Goal: Transaction & Acquisition: Purchase product/service

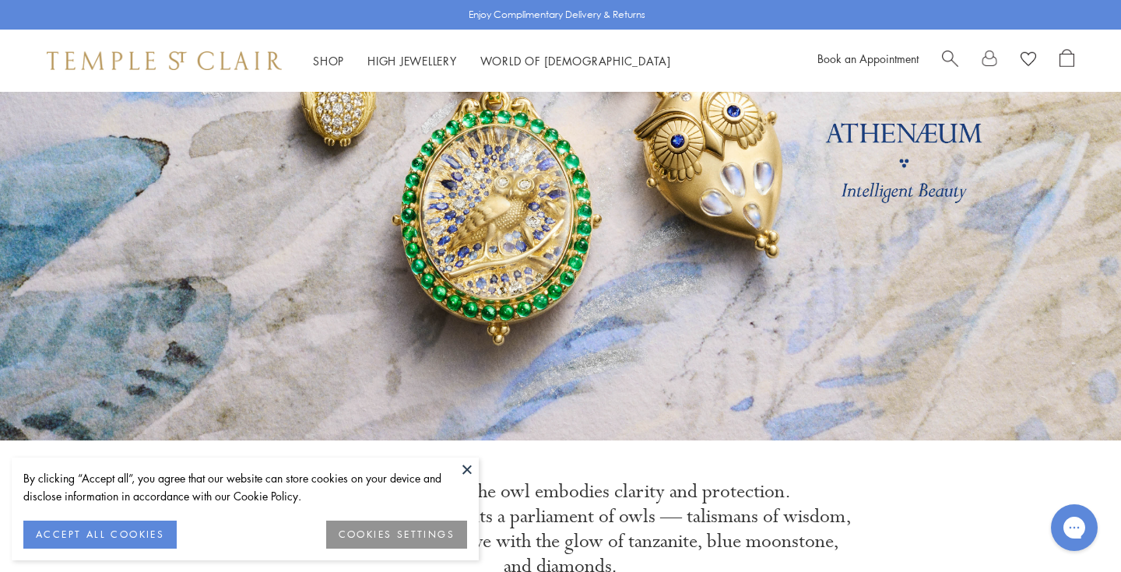
scroll to position [205, 0]
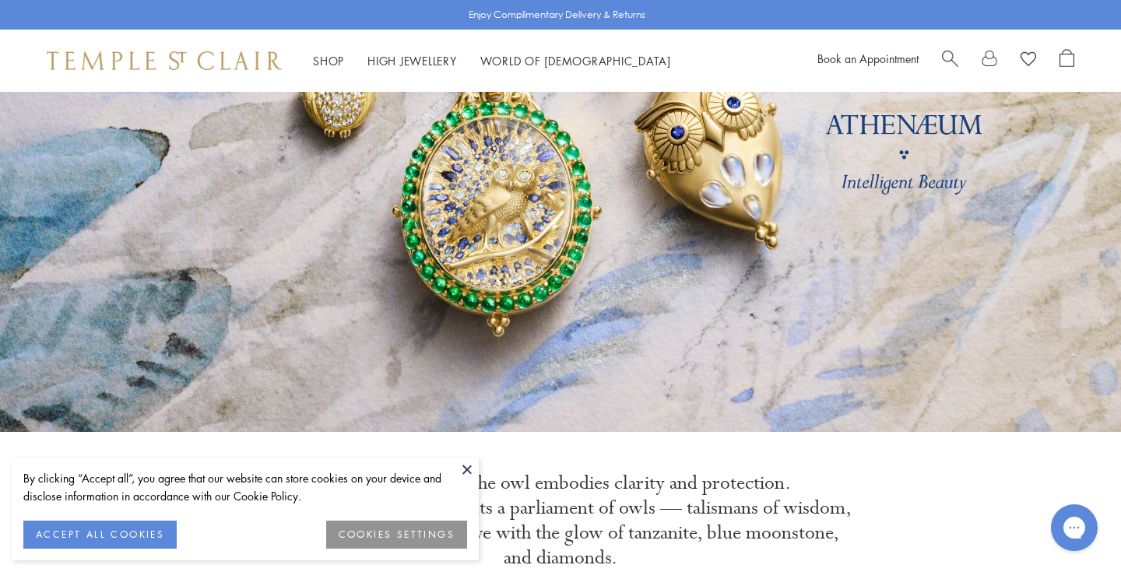
click at [111, 529] on button "ACCEPT ALL COOKIES" at bounding box center [99, 535] width 153 height 28
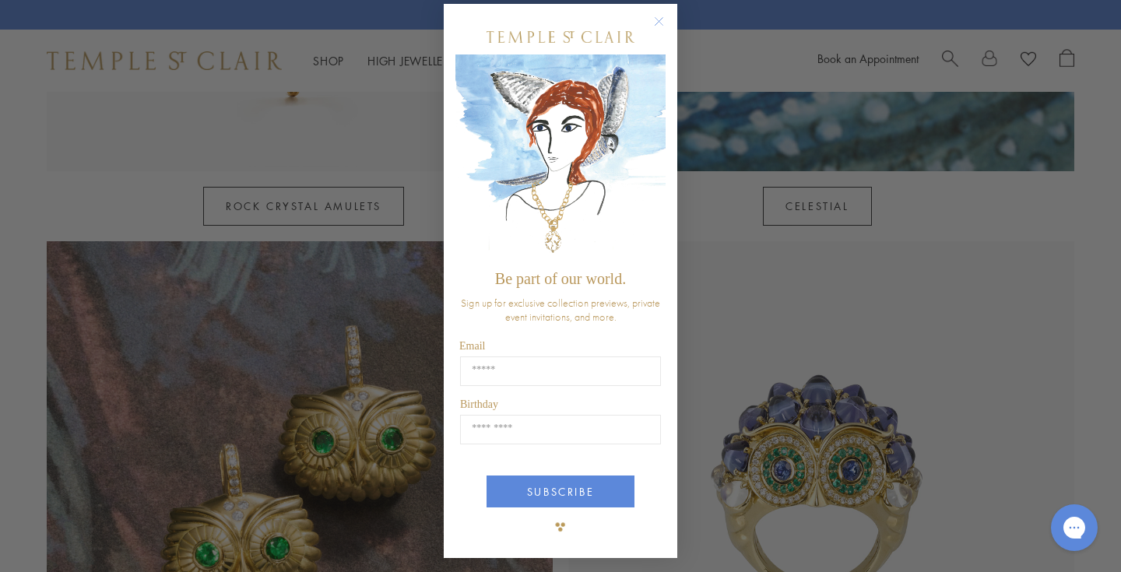
scroll to position [11, 0]
click at [659, 19] on circle "Close dialog" at bounding box center [659, 22] width 19 height 19
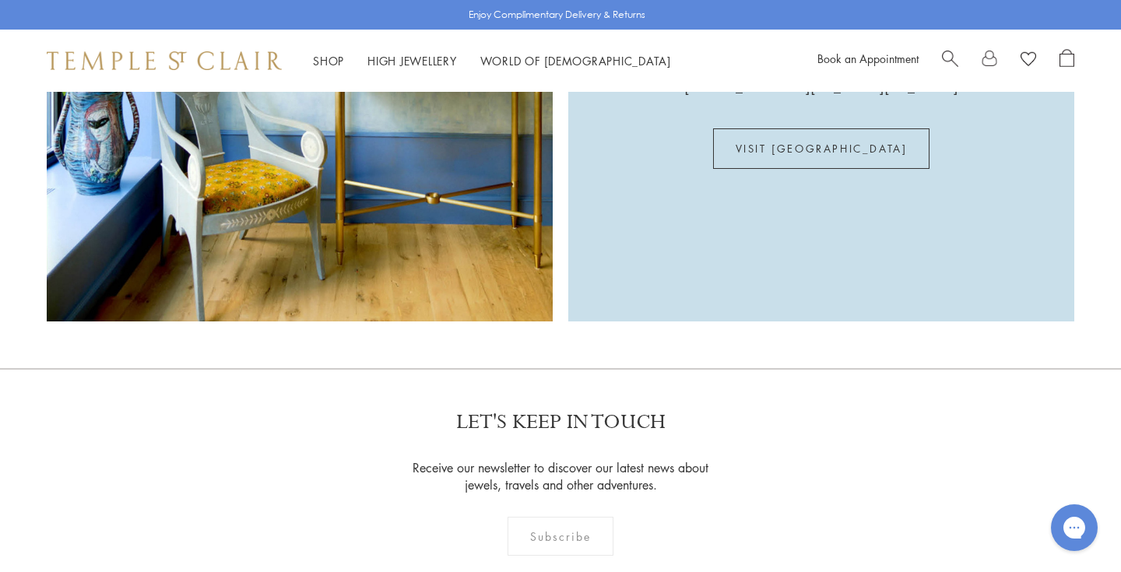
scroll to position [4010, 0]
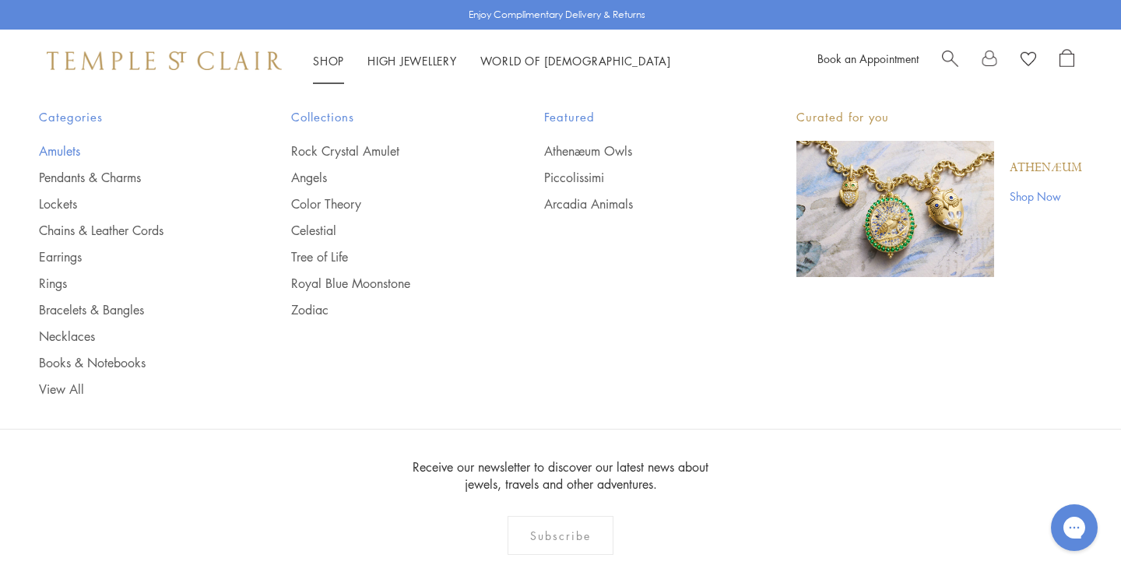
click at [58, 149] on link "Amulets" at bounding box center [134, 151] width 190 height 17
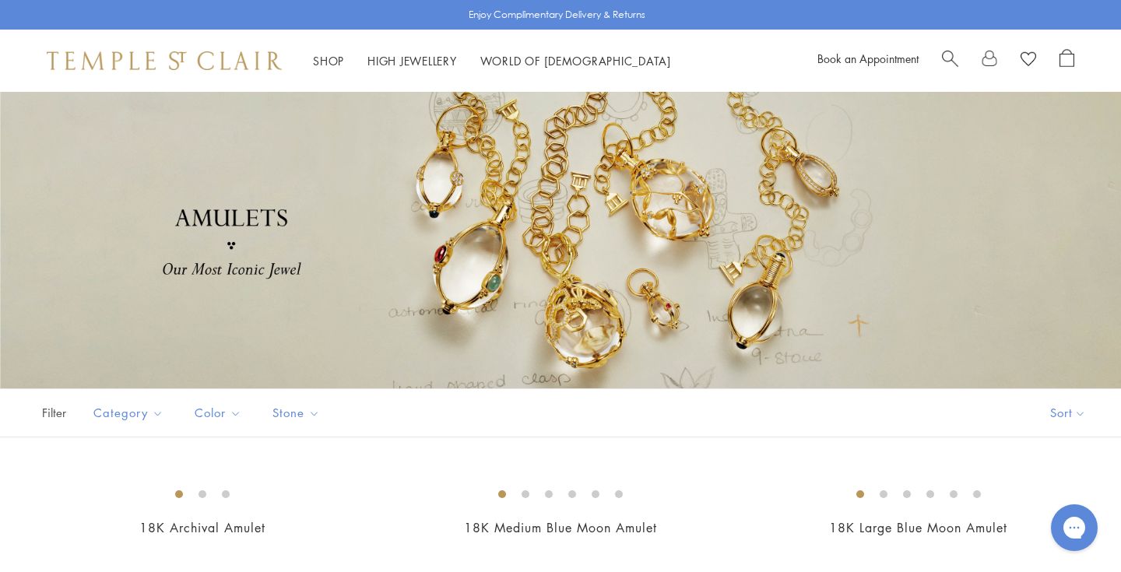
scroll to position [15, 0]
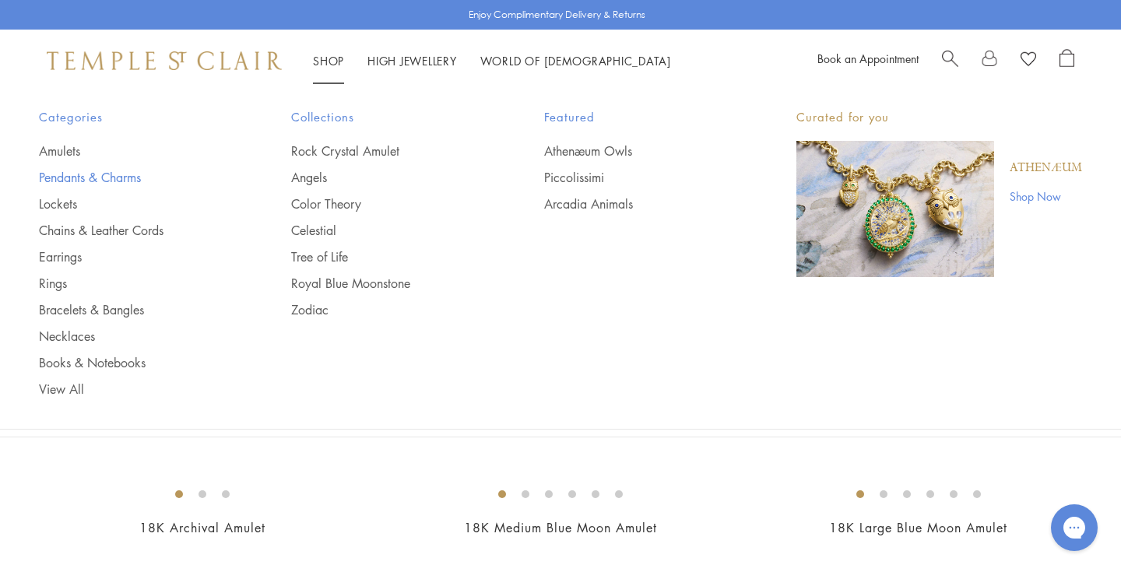
click at [122, 174] on link "Pendants & Charms" at bounding box center [134, 177] width 190 height 17
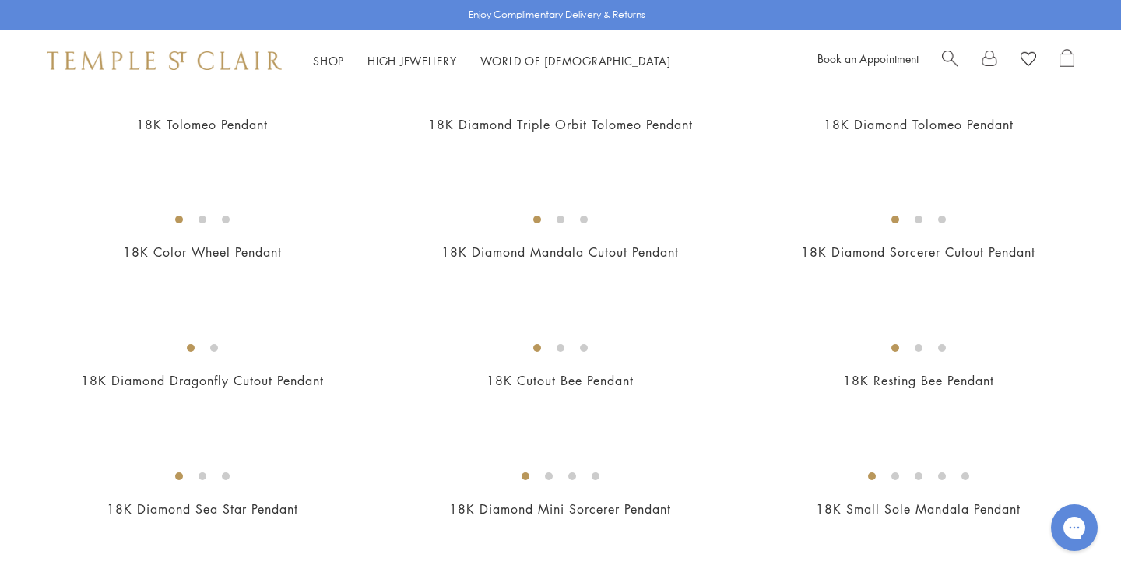
scroll to position [2268, 0]
click at [0, 0] on img at bounding box center [0, 0] width 0 height 0
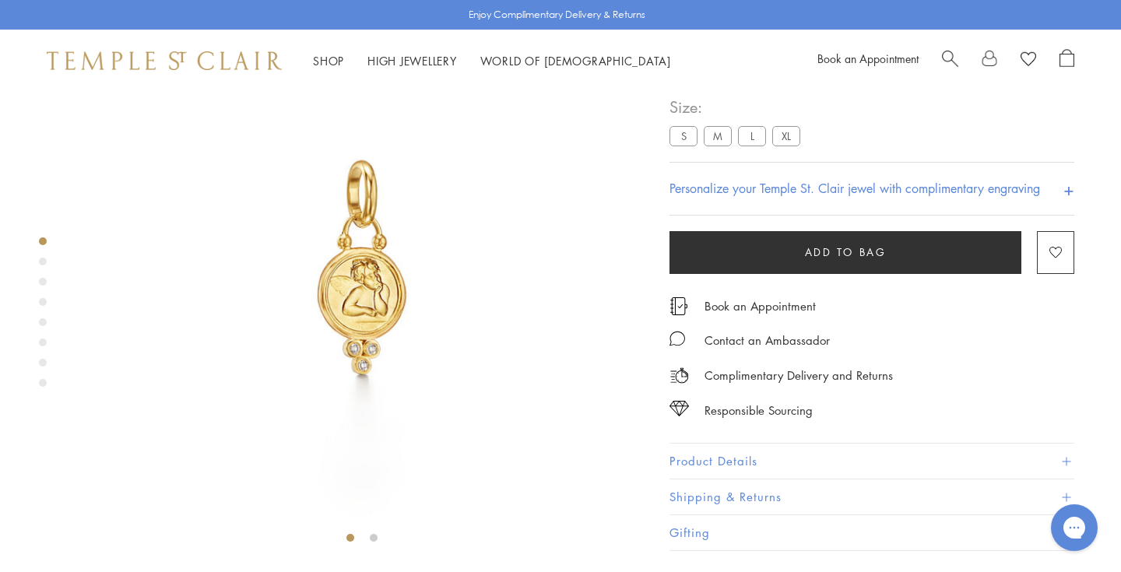
scroll to position [111, 0]
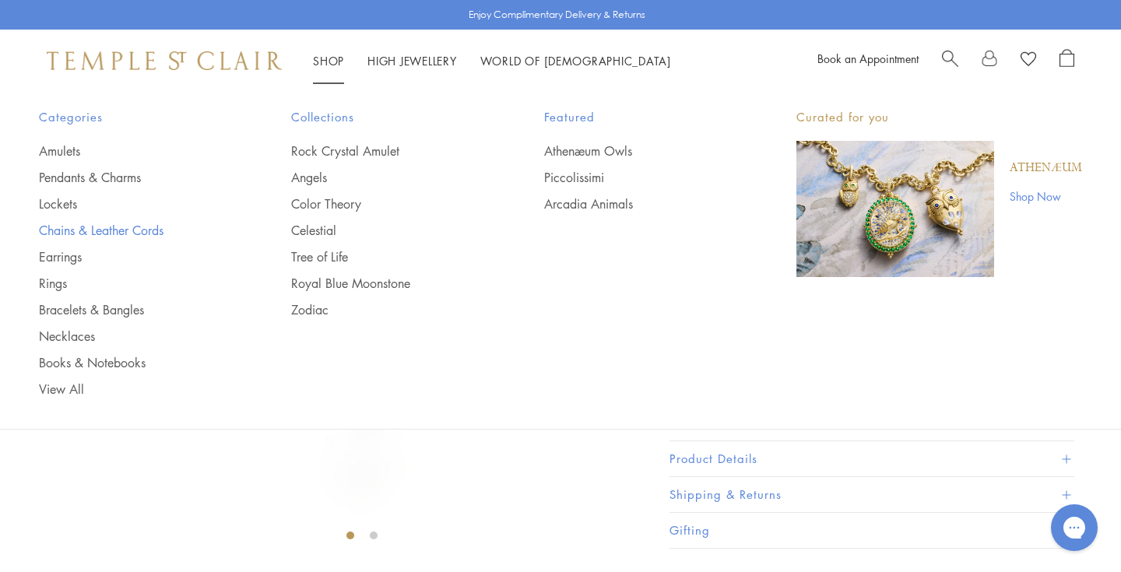
click at [139, 229] on link "Chains & Leather Cords" at bounding box center [134, 230] width 190 height 17
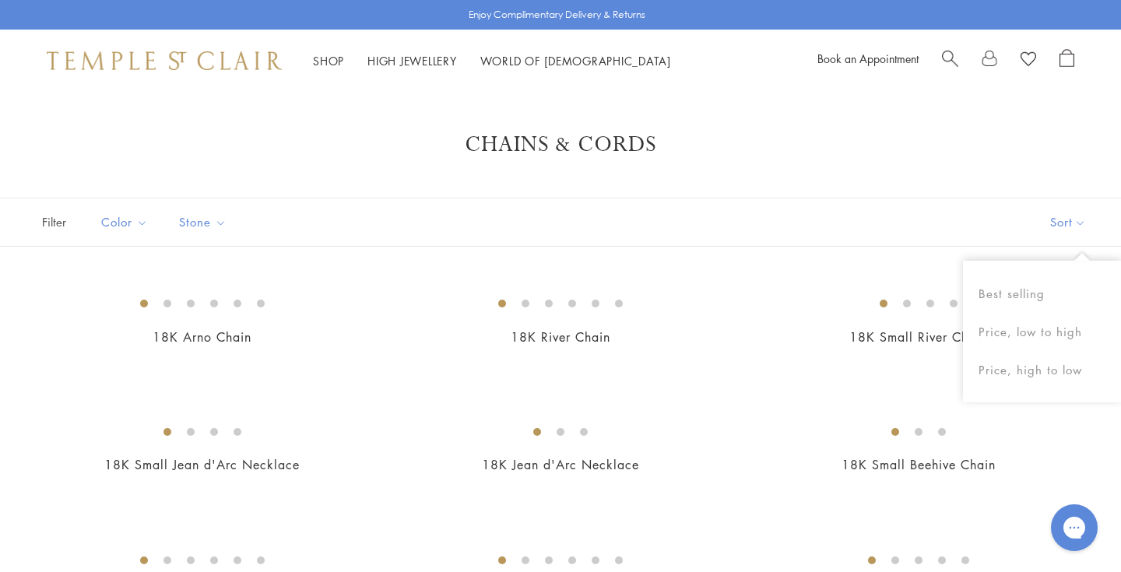
click at [1043, 215] on button "Sort" at bounding box center [1068, 223] width 106 height 48
click at [1020, 329] on button "Price, low to high" at bounding box center [1042, 332] width 158 height 38
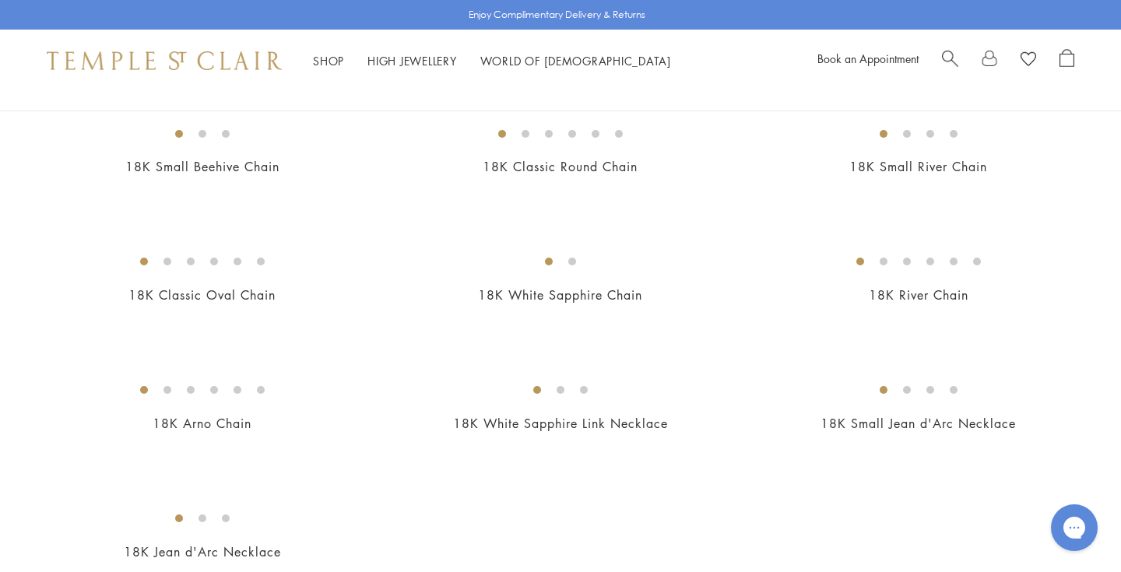
scroll to position [734, 0]
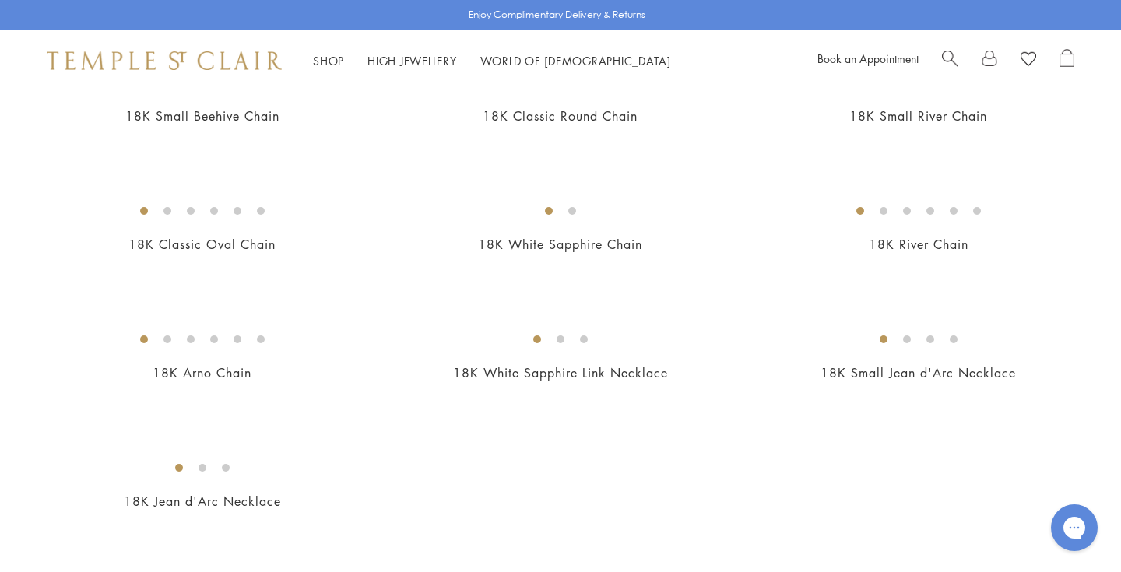
click at [0, 0] on img at bounding box center [0, 0] width 0 height 0
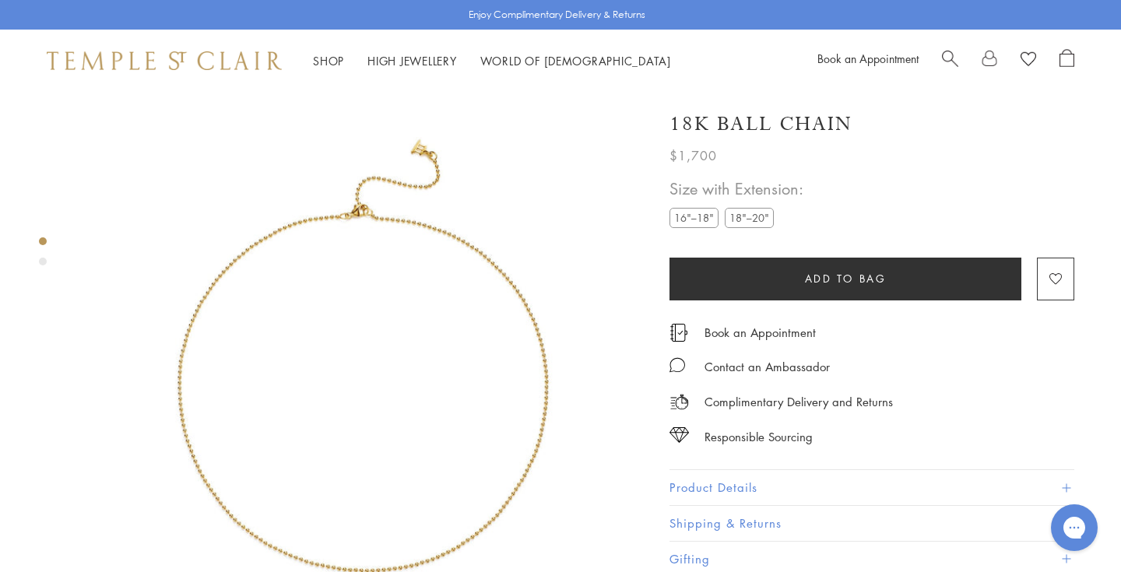
scroll to position [92, 0]
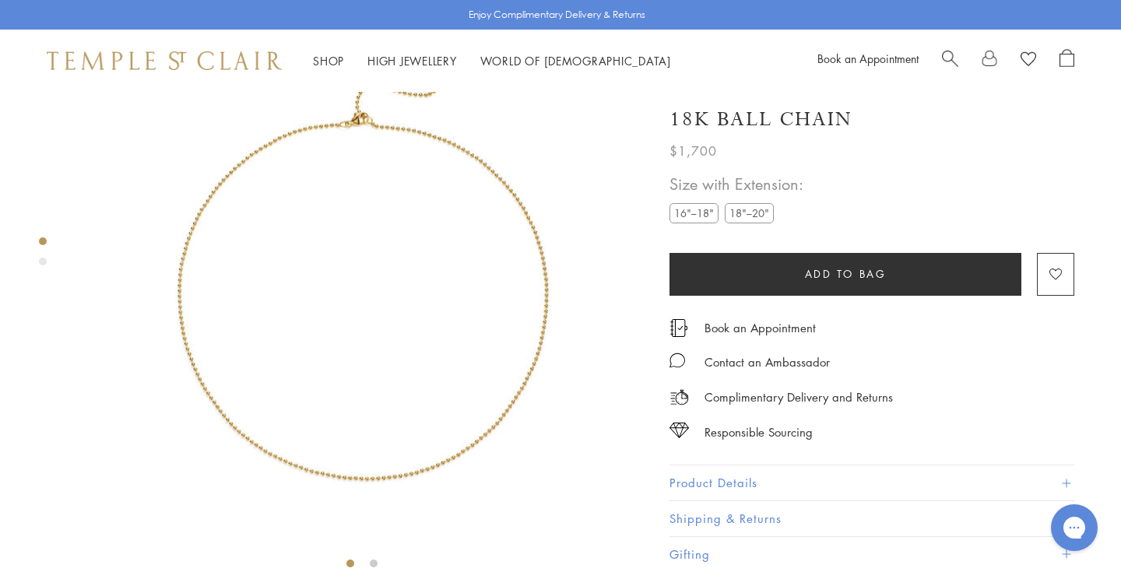
click at [753, 216] on label "18"–20"" at bounding box center [749, 212] width 49 height 19
click at [435, 66] on li "High Jewellery High Jewellery" at bounding box center [413, 60] width 90 height 19
click at [434, 59] on link "High Jewellery High Jewellery" at bounding box center [413, 61] width 90 height 16
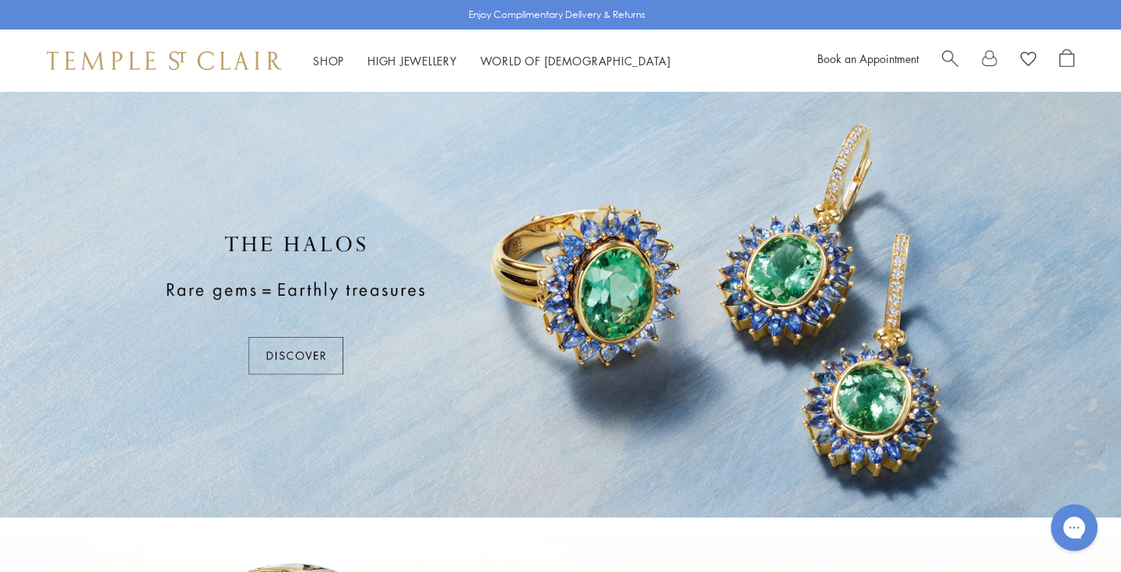
click at [293, 356] on div at bounding box center [560, 305] width 1121 height 426
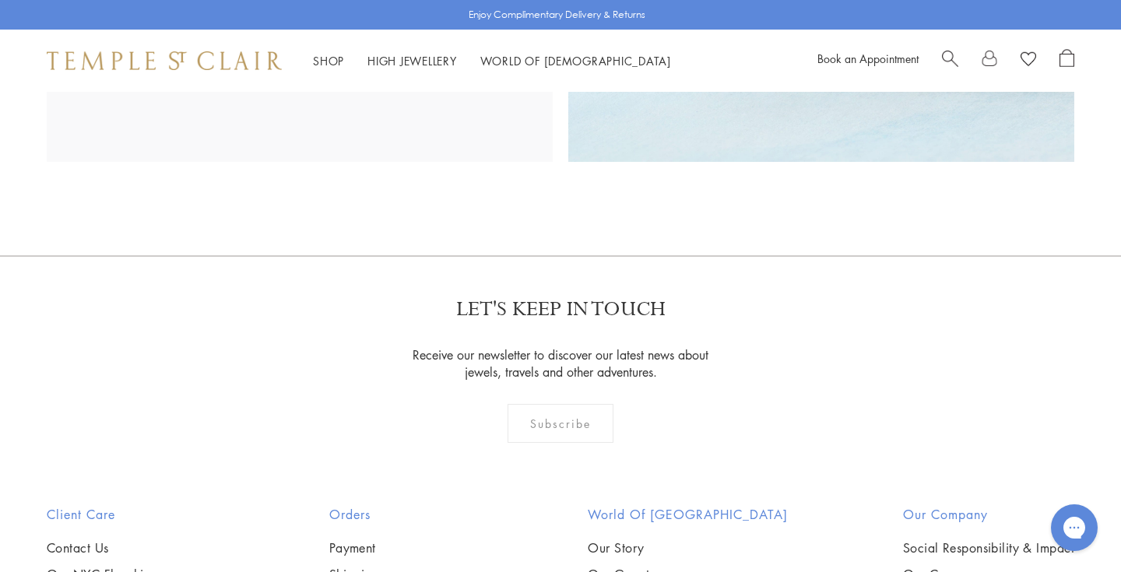
scroll to position [2443, 0]
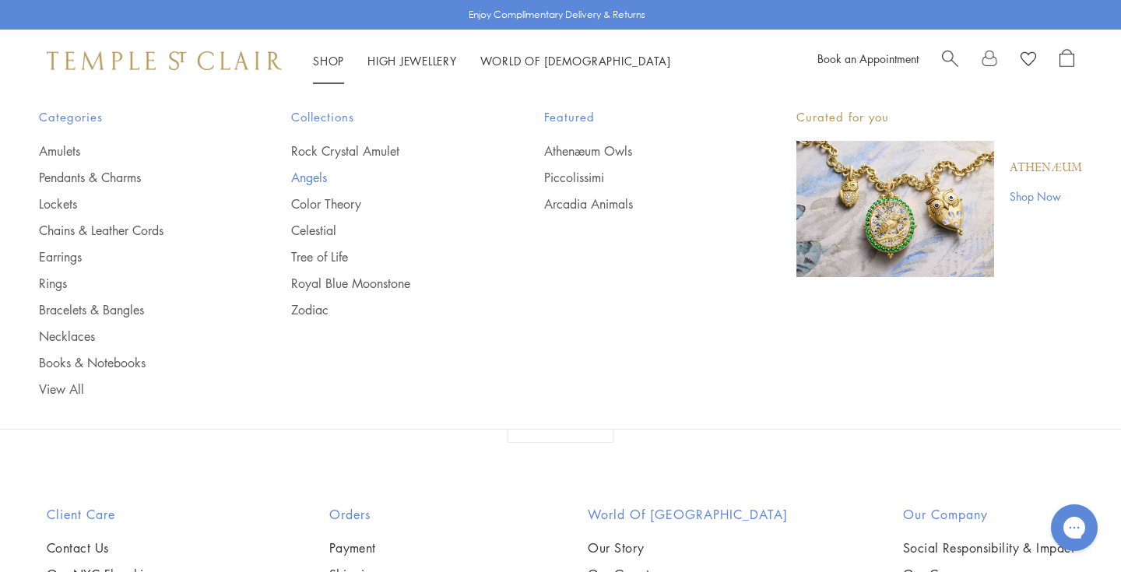
click at [313, 171] on link "Angels" at bounding box center [386, 177] width 190 height 17
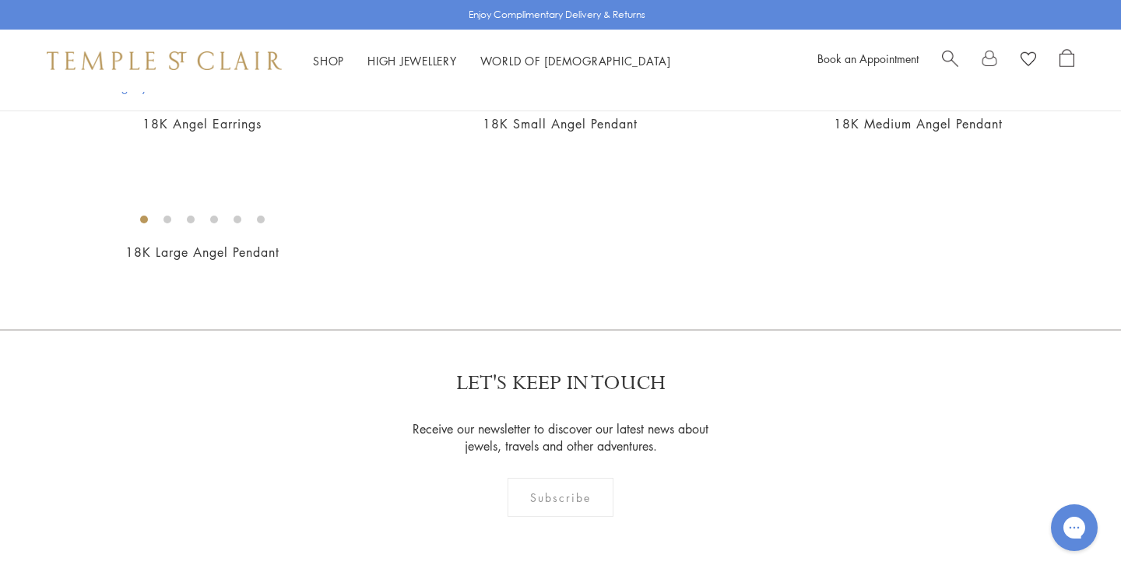
scroll to position [807, 0]
